Goal: Task Accomplishment & Management: Manage account settings

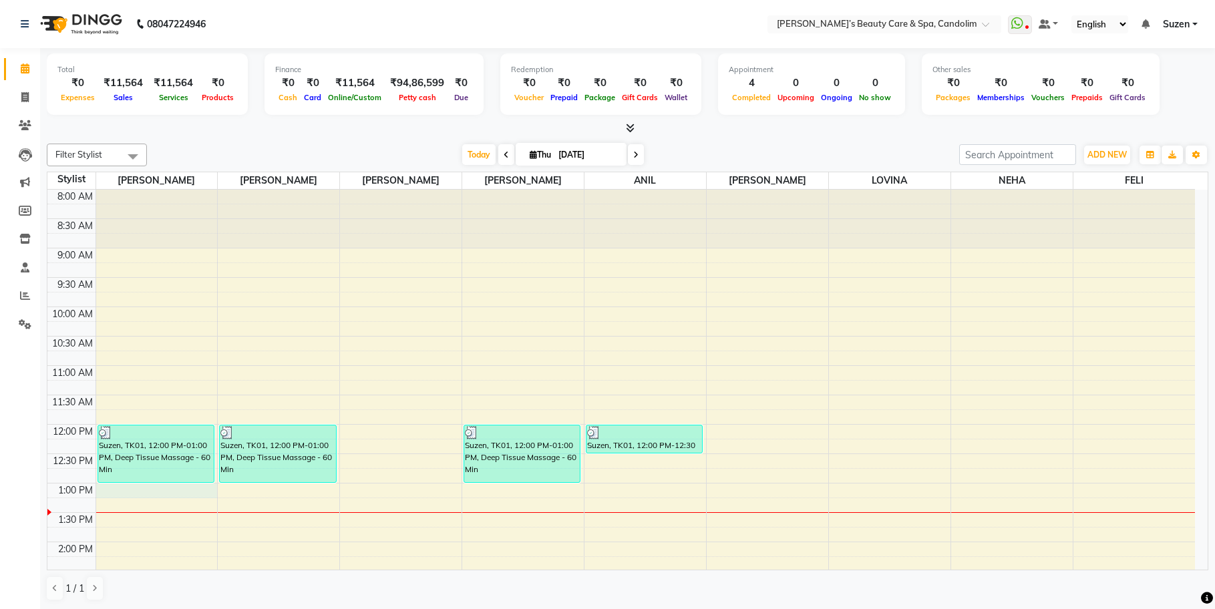
click at [137, 488] on div "8:00 AM 8:30 AM 9:00 AM 9:30 AM 10:00 AM 10:30 AM 11:00 AM 11:30 AM 12:00 PM 12…" at bounding box center [620, 571] width 1147 height 763
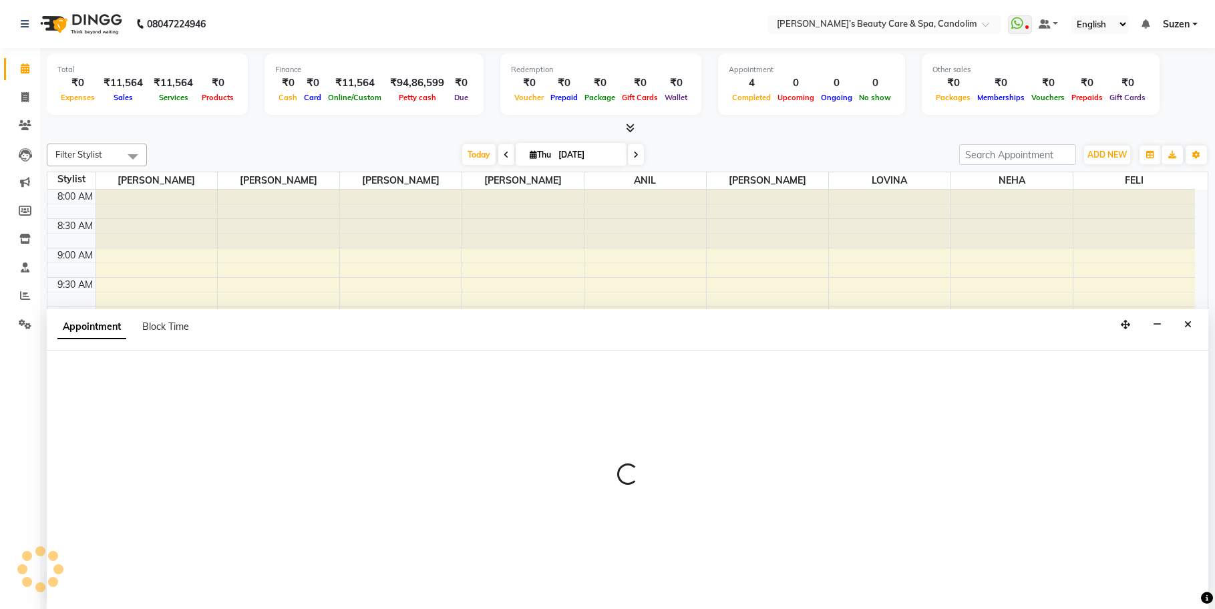
scroll to position [1, 0]
select select "43920"
select select "780"
select select "tentative"
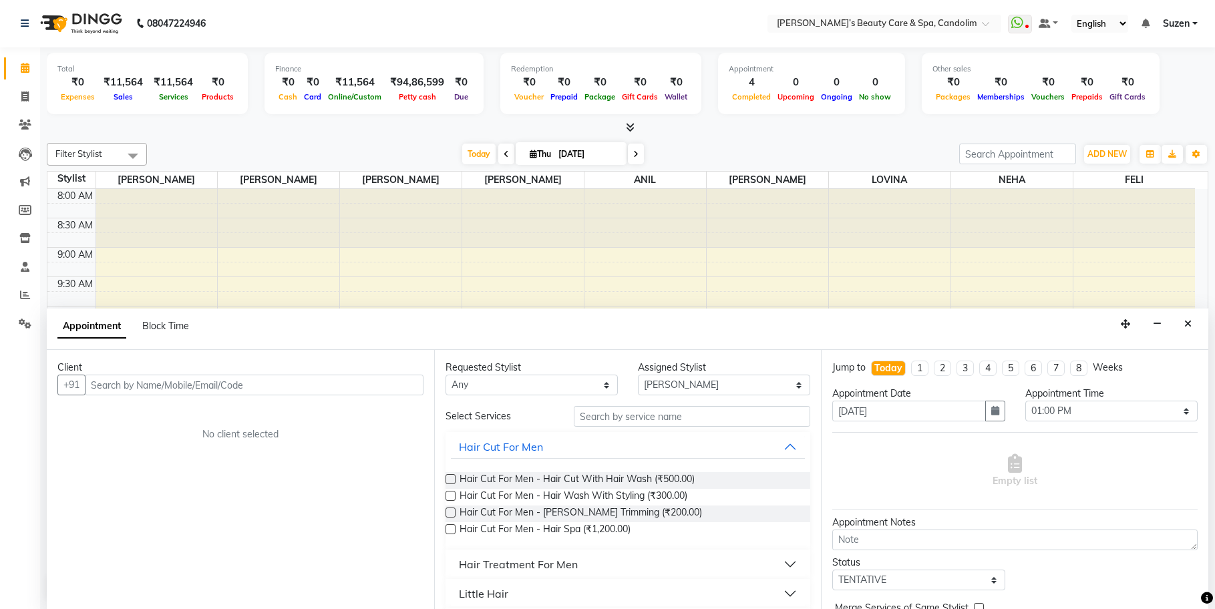
click at [318, 389] on input "text" at bounding box center [254, 385] width 339 height 21
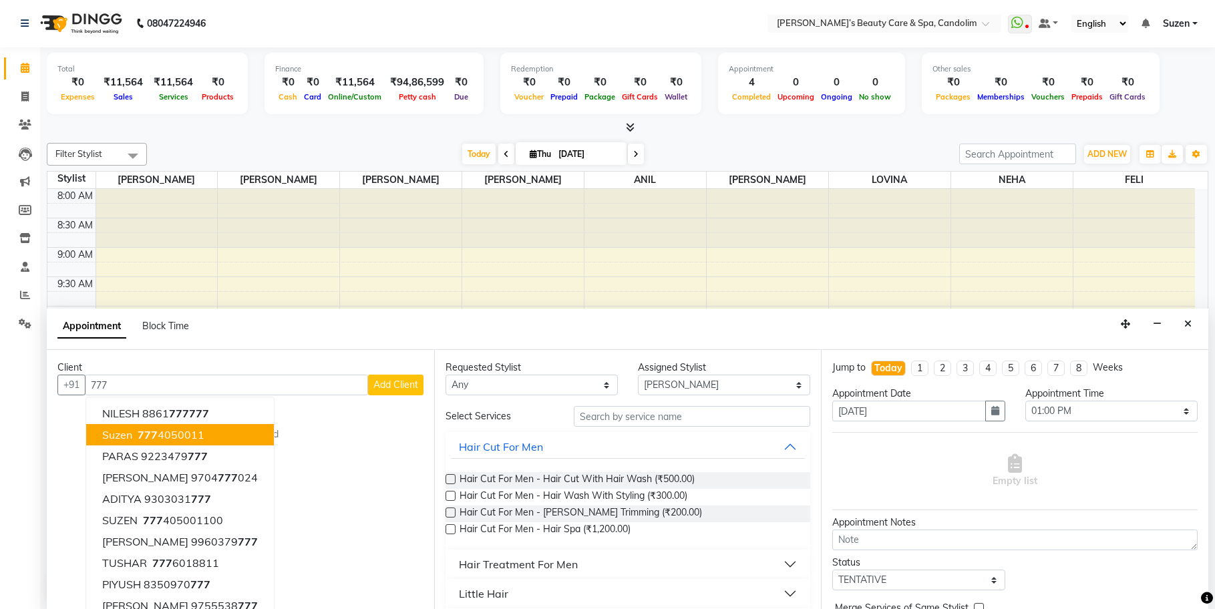
click at [191, 432] on ngb-highlight "[PHONE_NUMBER]" at bounding box center [169, 434] width 69 height 13
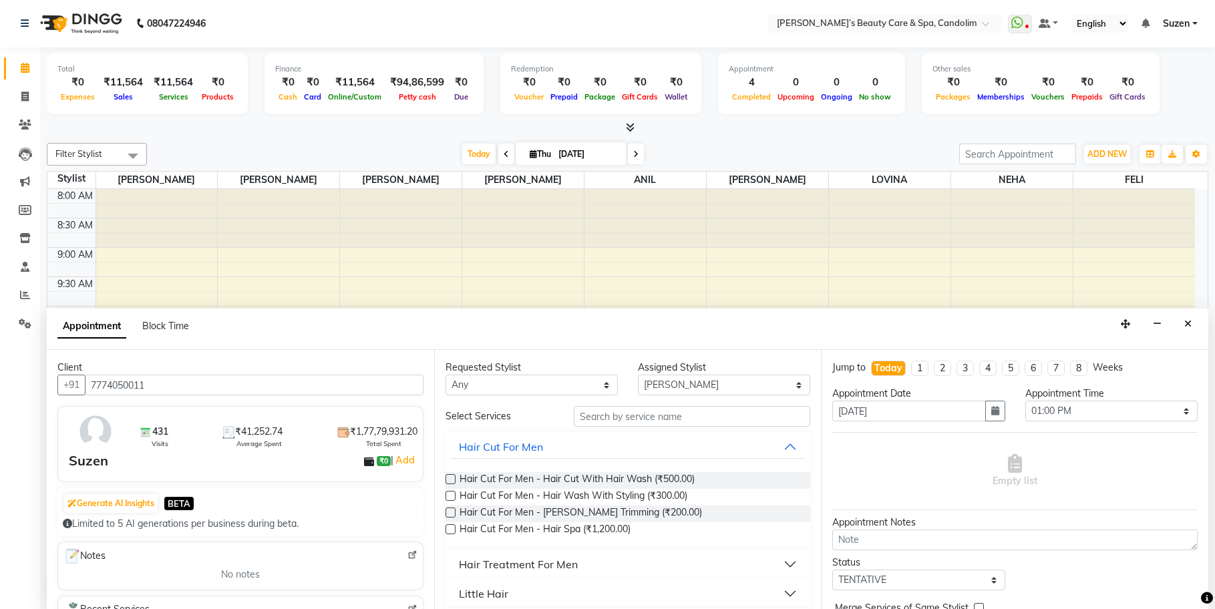
type input "7774050011"
click at [601, 420] on input "text" at bounding box center [692, 416] width 236 height 21
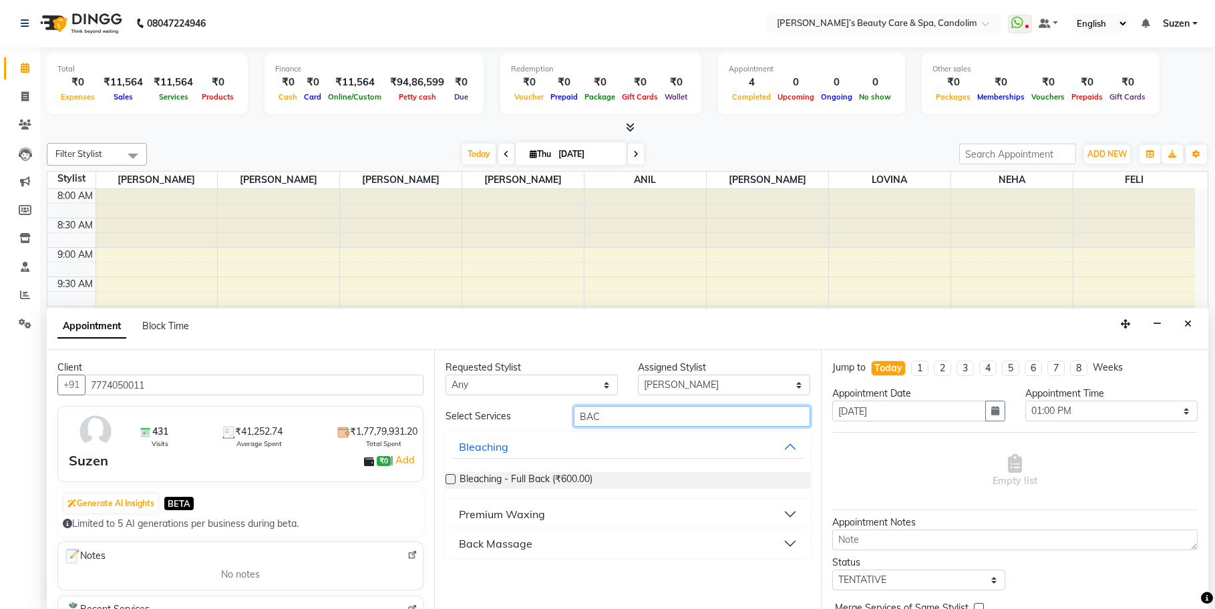
type input "BAC"
click at [522, 546] on div "Back Massage" at bounding box center [495, 544] width 73 height 16
click at [526, 574] on span "Back Massage - 30 Min (₹1,500.00)" at bounding box center [535, 577] width 151 height 17
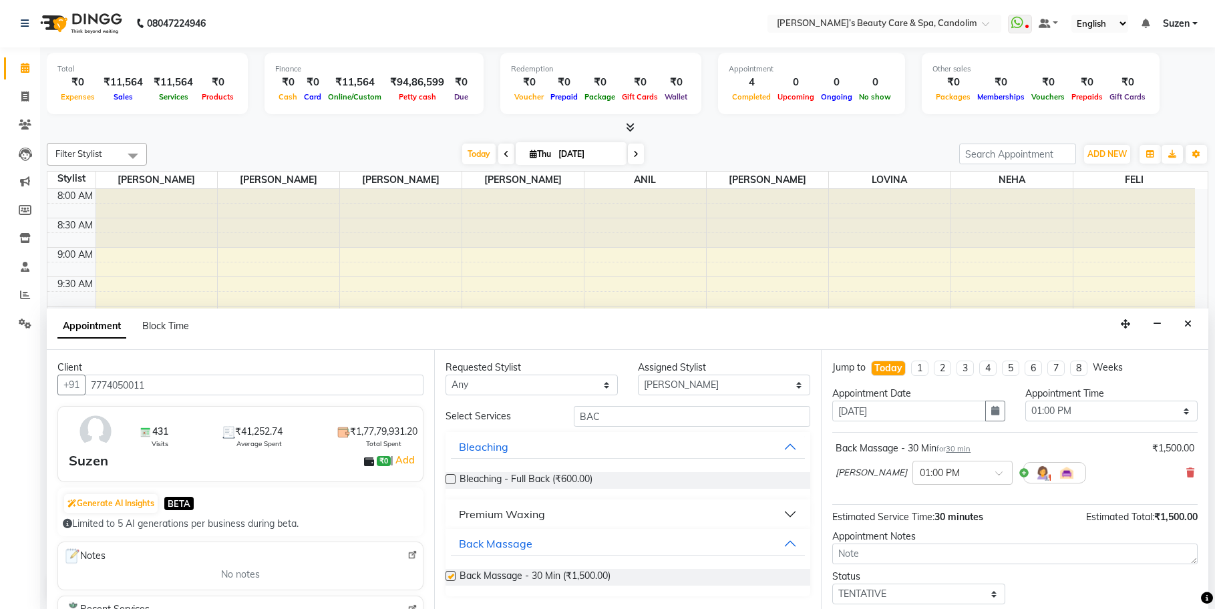
checkbox input "false"
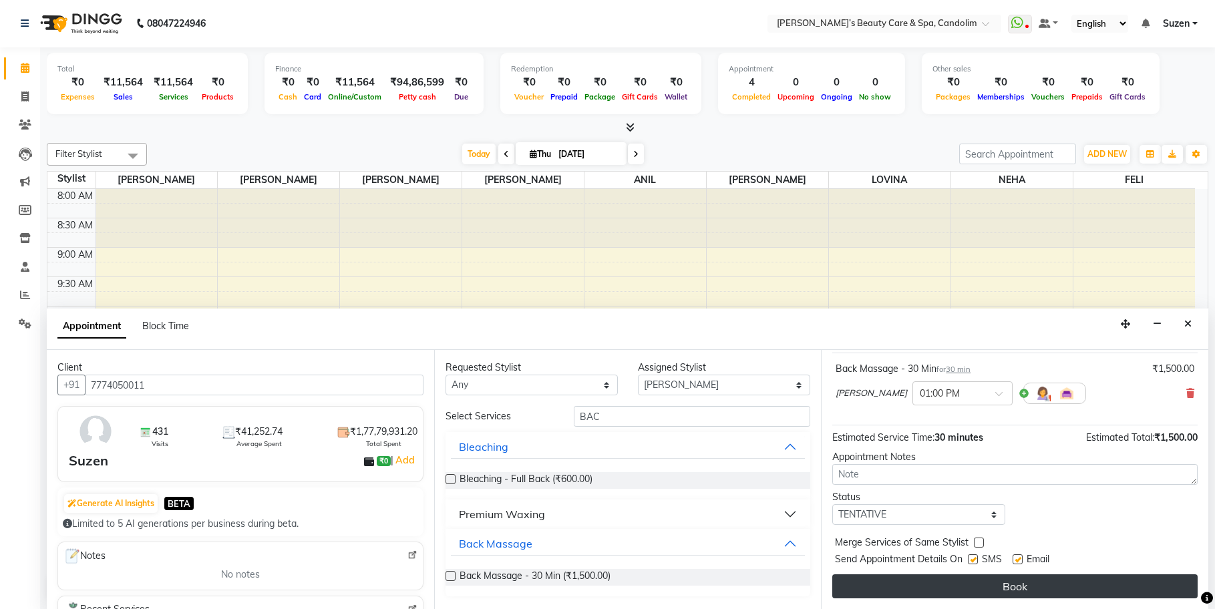
click at [1041, 594] on button "Book" at bounding box center [1014, 586] width 365 height 24
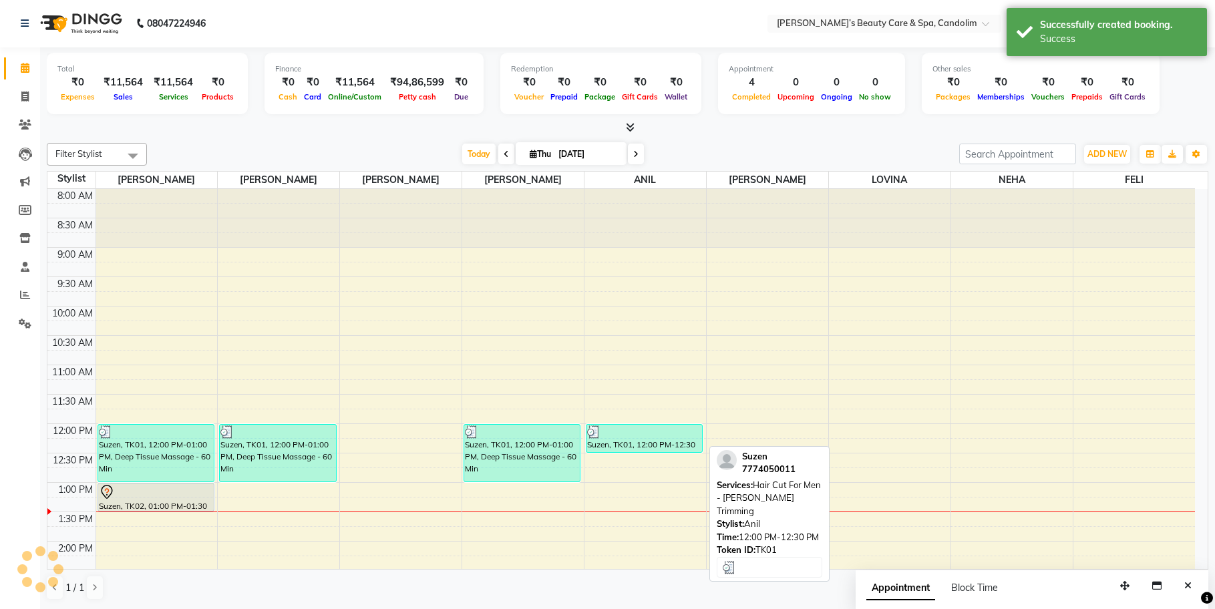
scroll to position [0, 0]
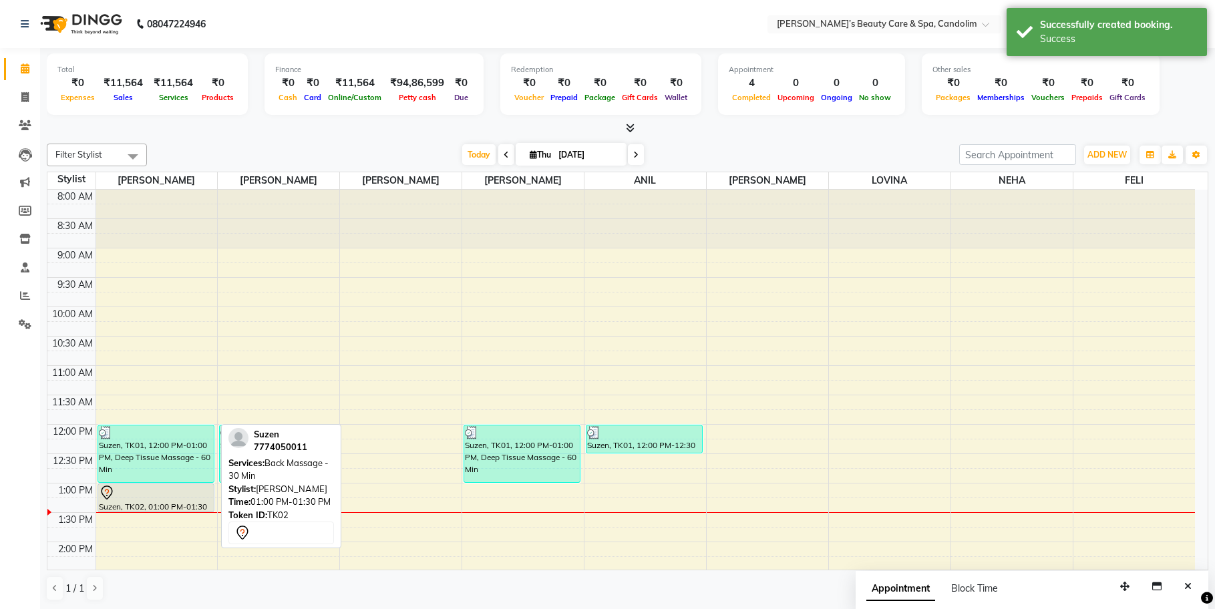
click at [144, 503] on div "Suzen, TK02, 01:00 PM-01:30 PM, Back Massage - 30 Min" at bounding box center [156, 497] width 116 height 27
select select "7"
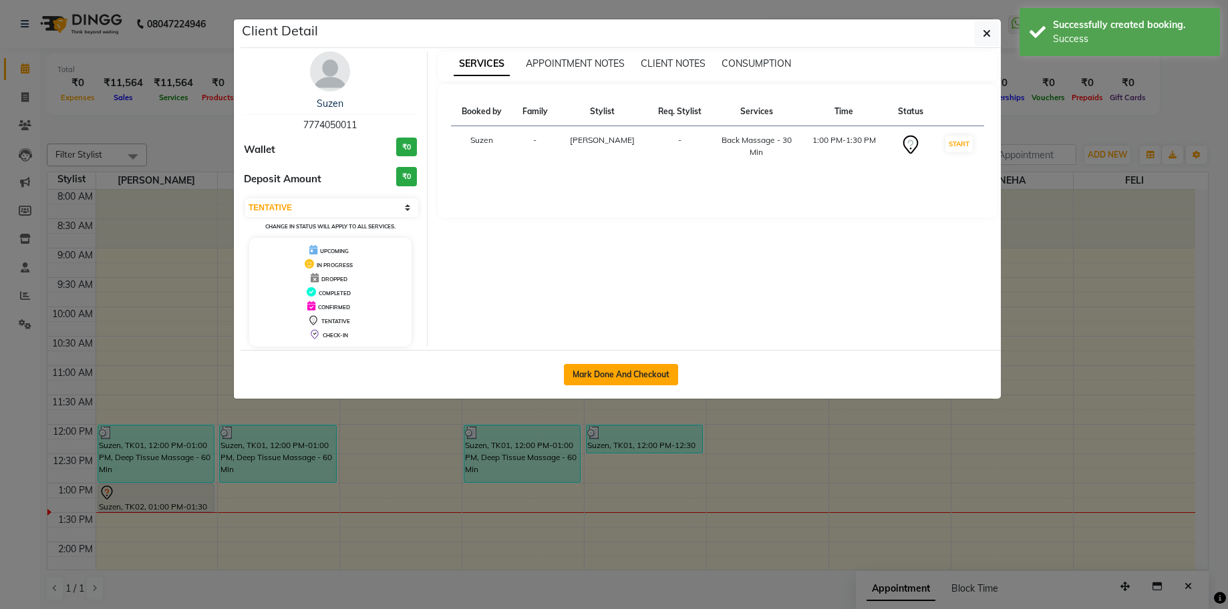
click at [652, 374] on button "Mark Done And Checkout" at bounding box center [621, 374] width 114 height 21
select select "6059"
select select "service"
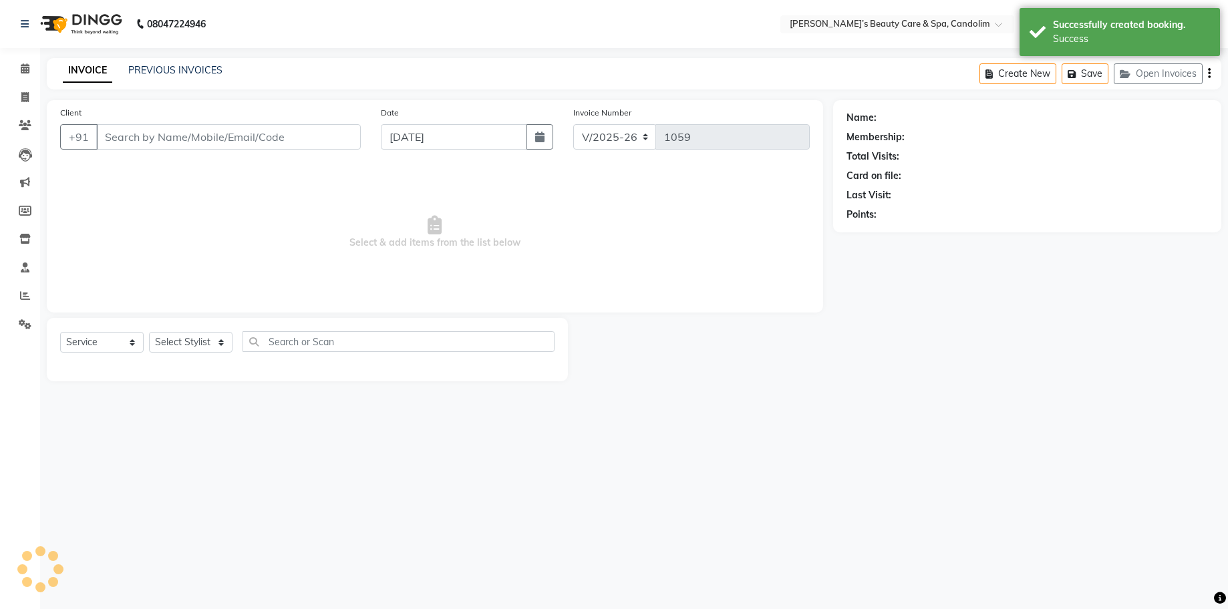
type input "7774050011"
select select "43920"
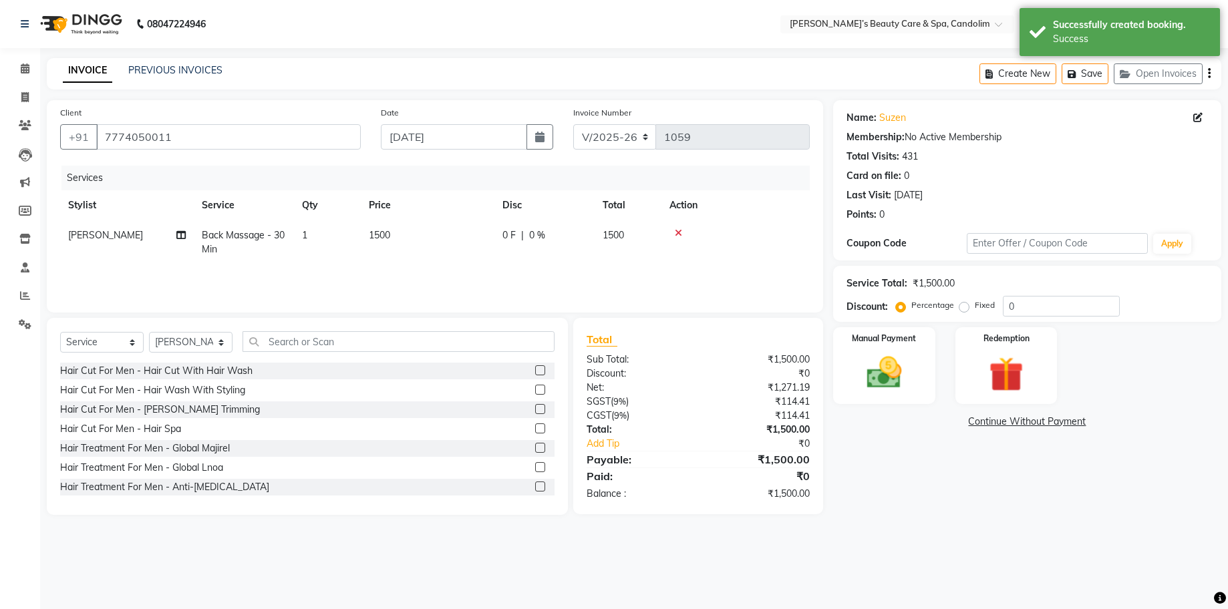
click at [418, 237] on td "1500" at bounding box center [428, 242] width 134 height 44
select select "43920"
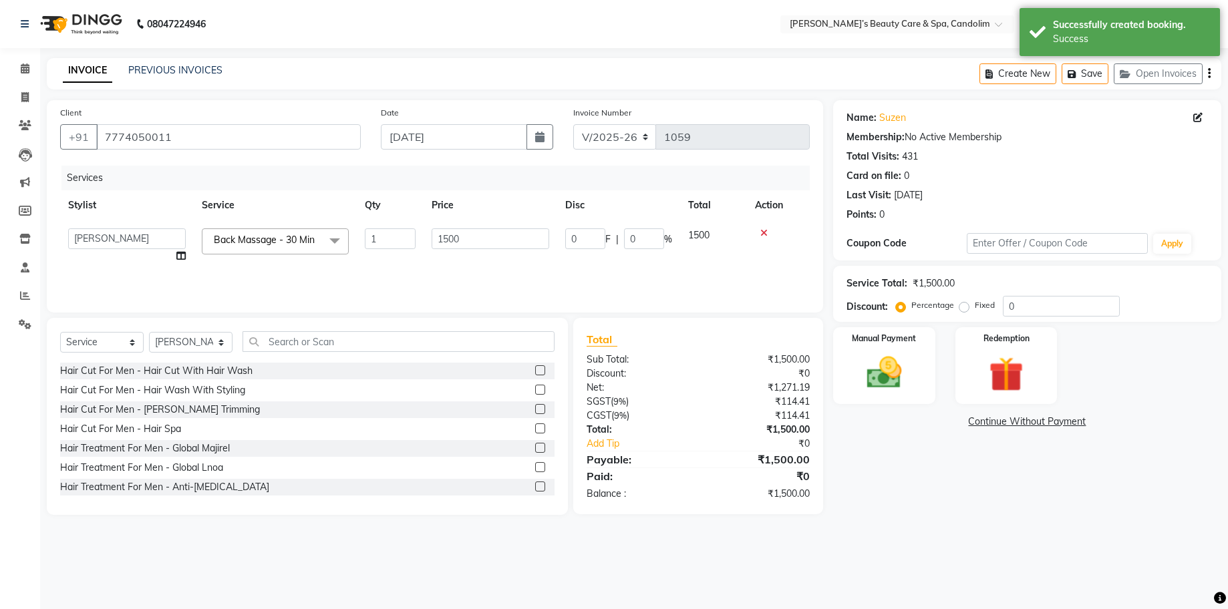
click at [418, 237] on td "1" at bounding box center [390, 245] width 67 height 51
click at [479, 236] on input "1500" at bounding box center [490, 238] width 118 height 21
type input "1534"
click at [505, 260] on tr "[PERSON_NAME] [PERSON_NAME] [PERSON_NAME] [PERSON_NAME] [PERSON_NAME] Back Mass…" at bounding box center [434, 245] width 749 height 51
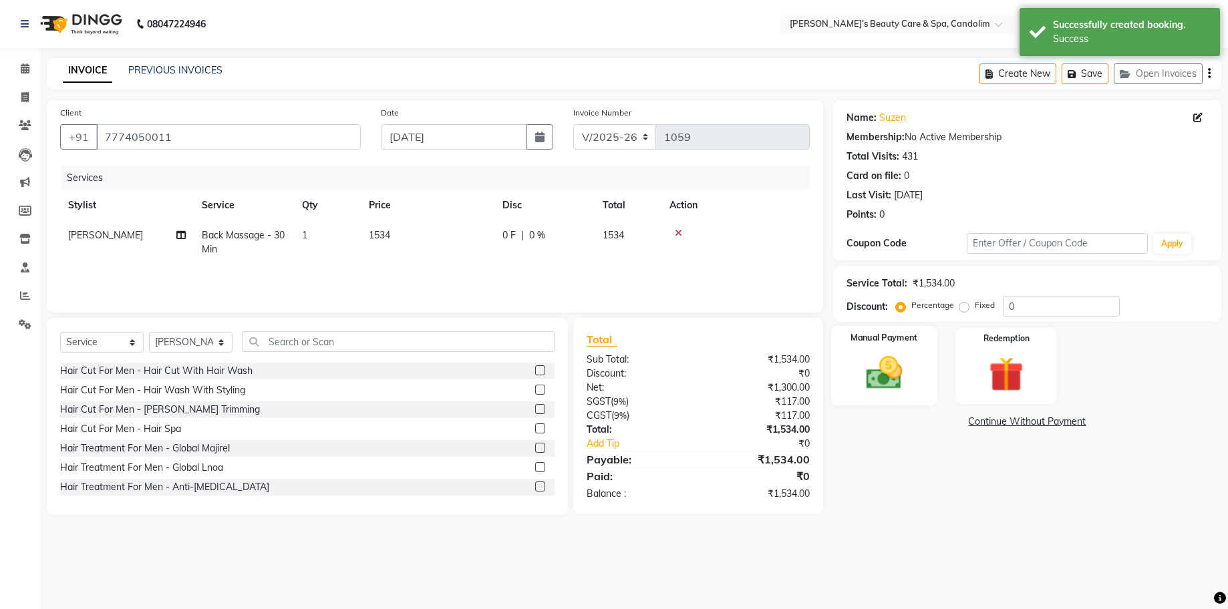
click at [885, 373] on img at bounding box center [883, 372] width 59 height 41
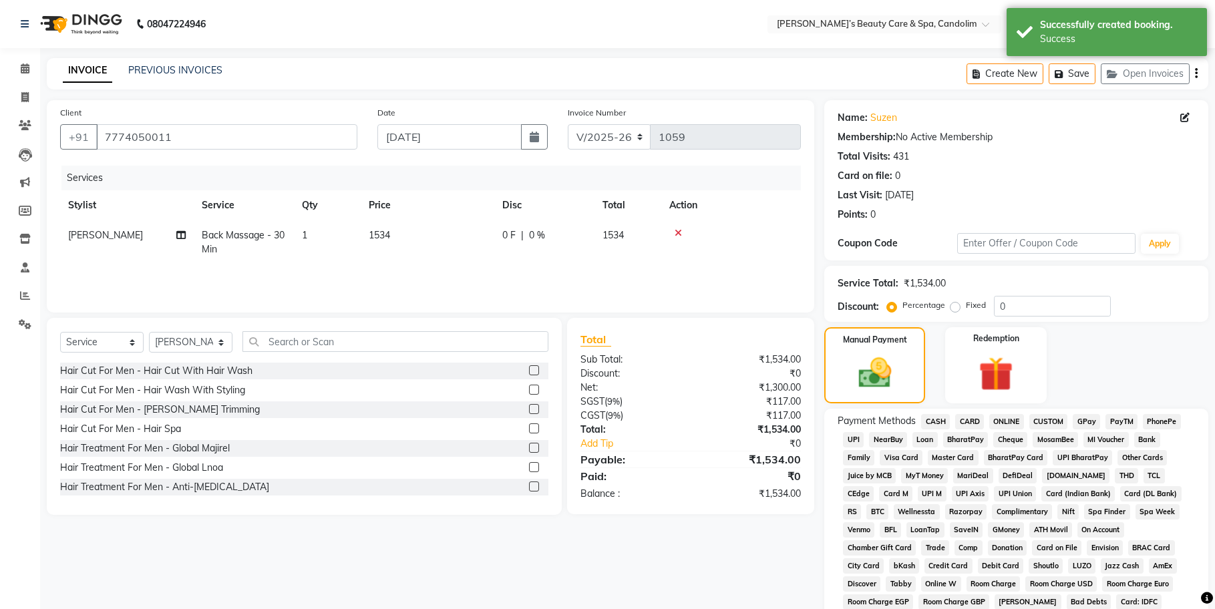
click at [1090, 421] on span "GPay" at bounding box center [1086, 421] width 27 height 15
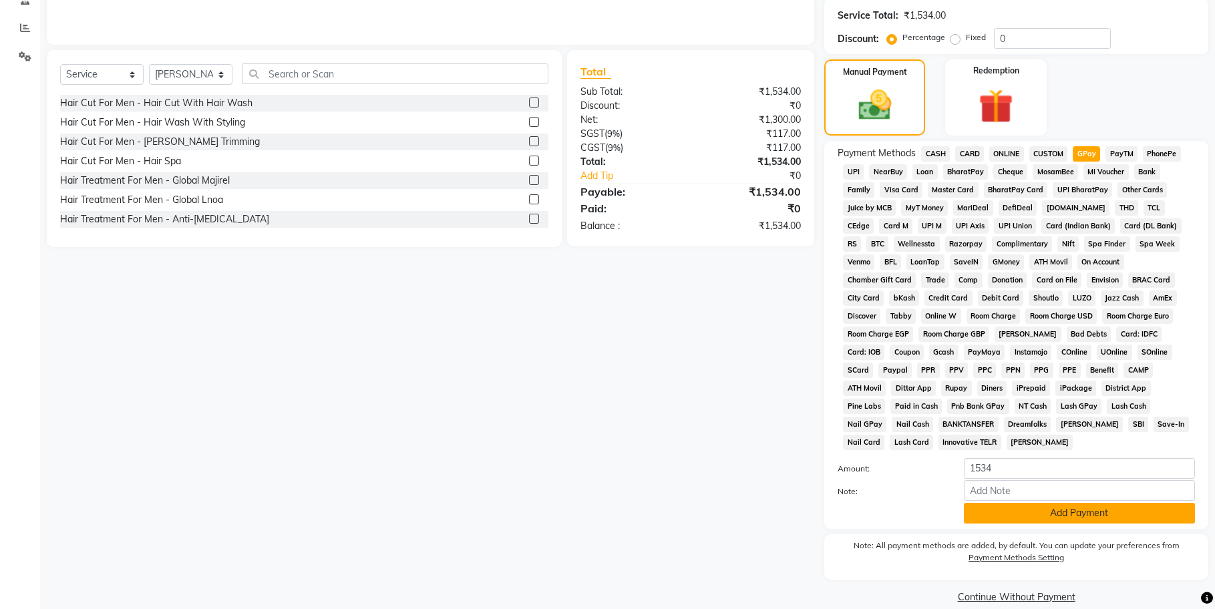
click at [1097, 503] on button "Add Payment" at bounding box center [1079, 513] width 231 height 21
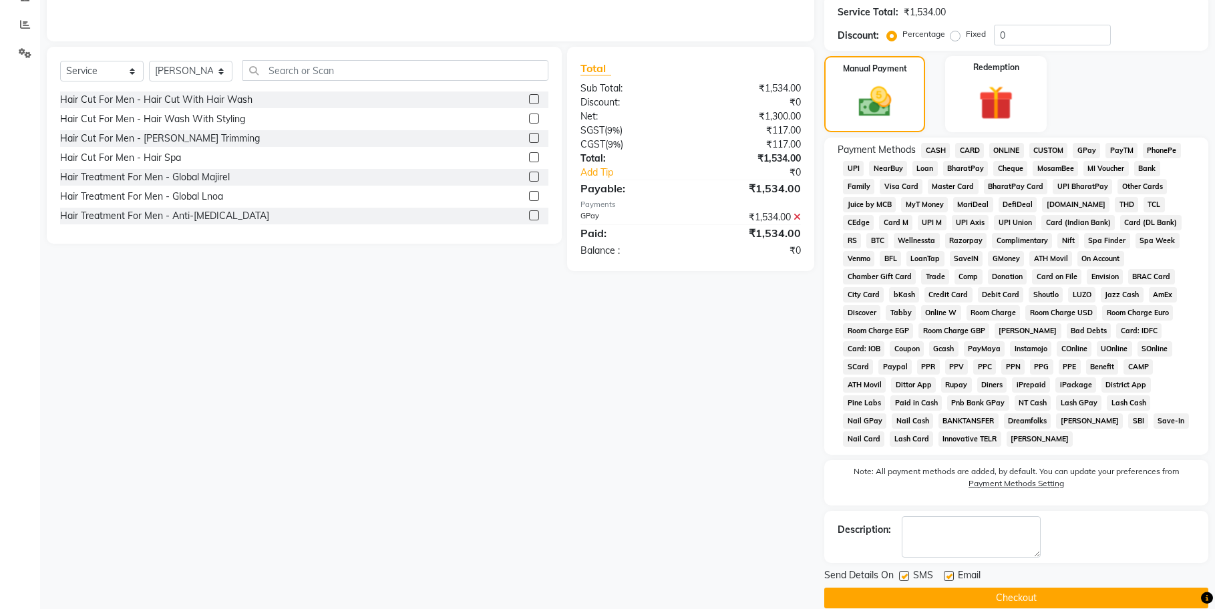
scroll to position [273, 0]
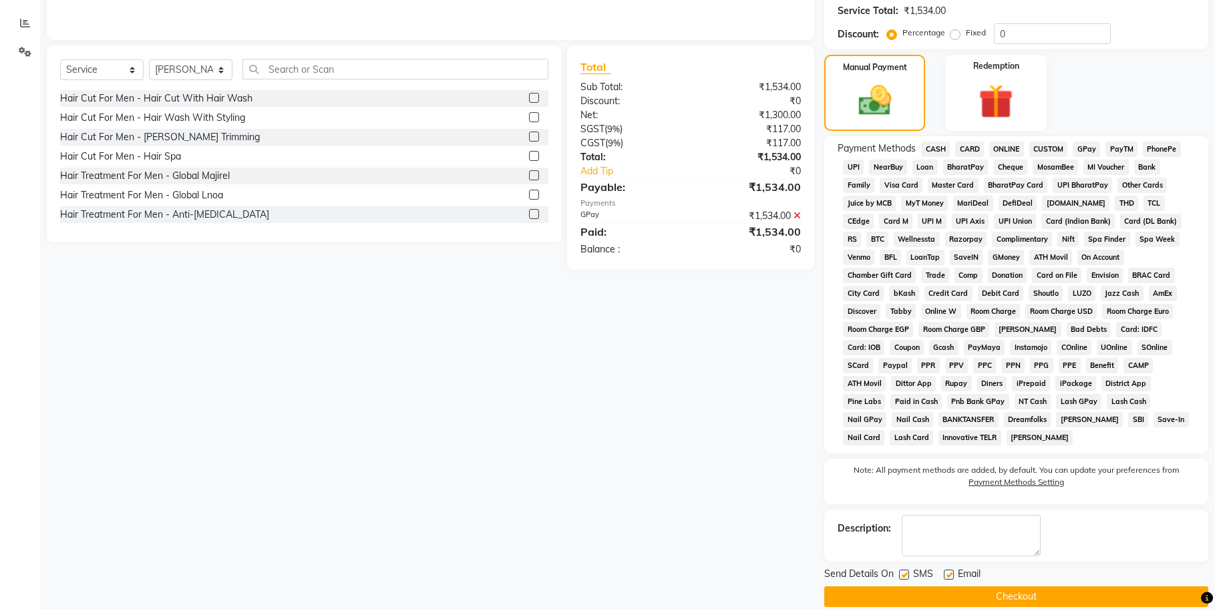
click at [1061, 586] on button "Checkout" at bounding box center [1016, 596] width 384 height 21
